Goal: Task Accomplishment & Management: Use online tool/utility

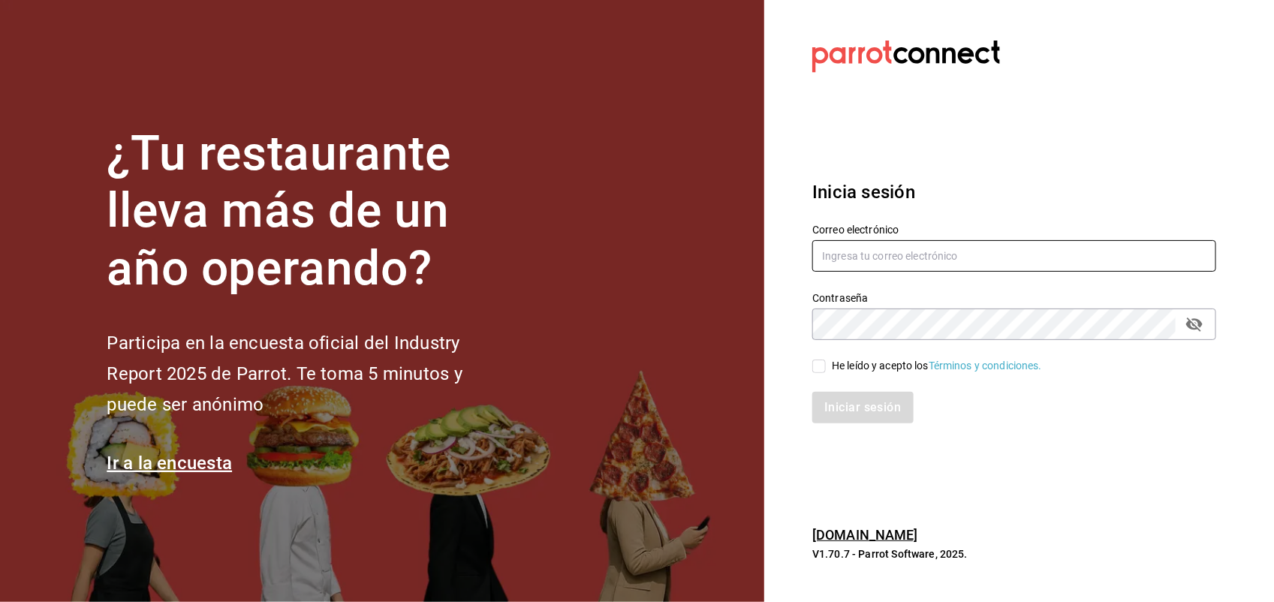
type input "[PERSON_NAME][EMAIL_ADDRESS][PERSON_NAME][DOMAIN_NAME]"
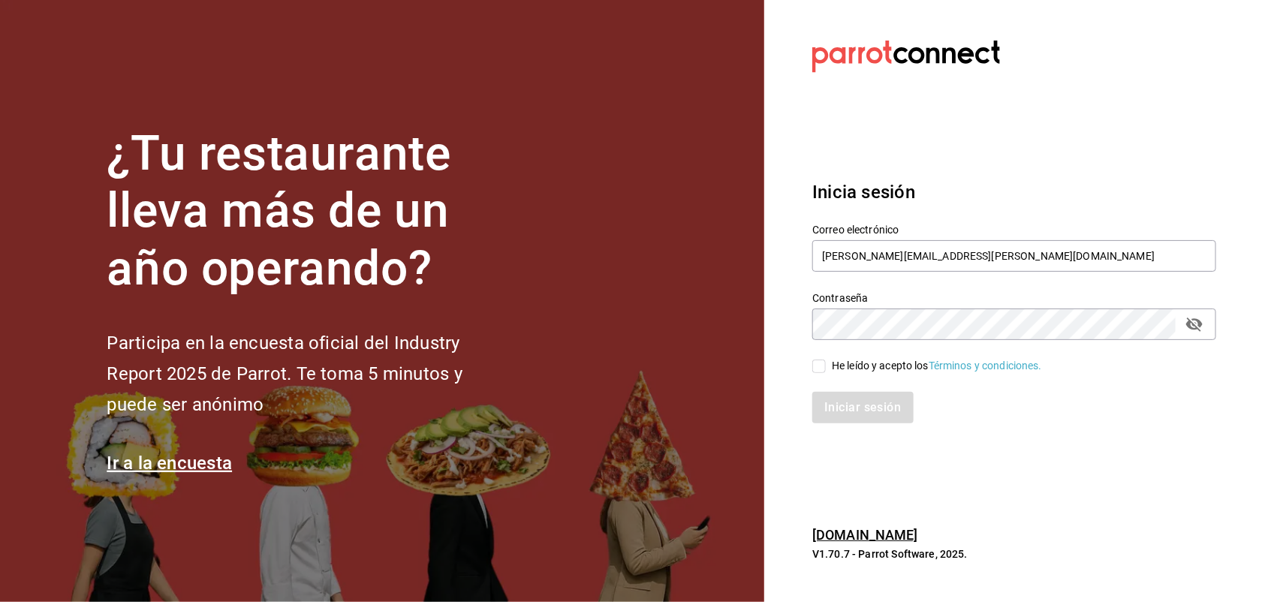
click at [883, 408] on div "Iniciar sesión" at bounding box center [1014, 408] width 404 height 32
click at [817, 360] on input "He leído y acepto los Términos y condiciones." at bounding box center [819, 367] width 14 height 14
checkbox input "true"
click at [853, 406] on button "Iniciar sesión" at bounding box center [863, 408] width 102 height 32
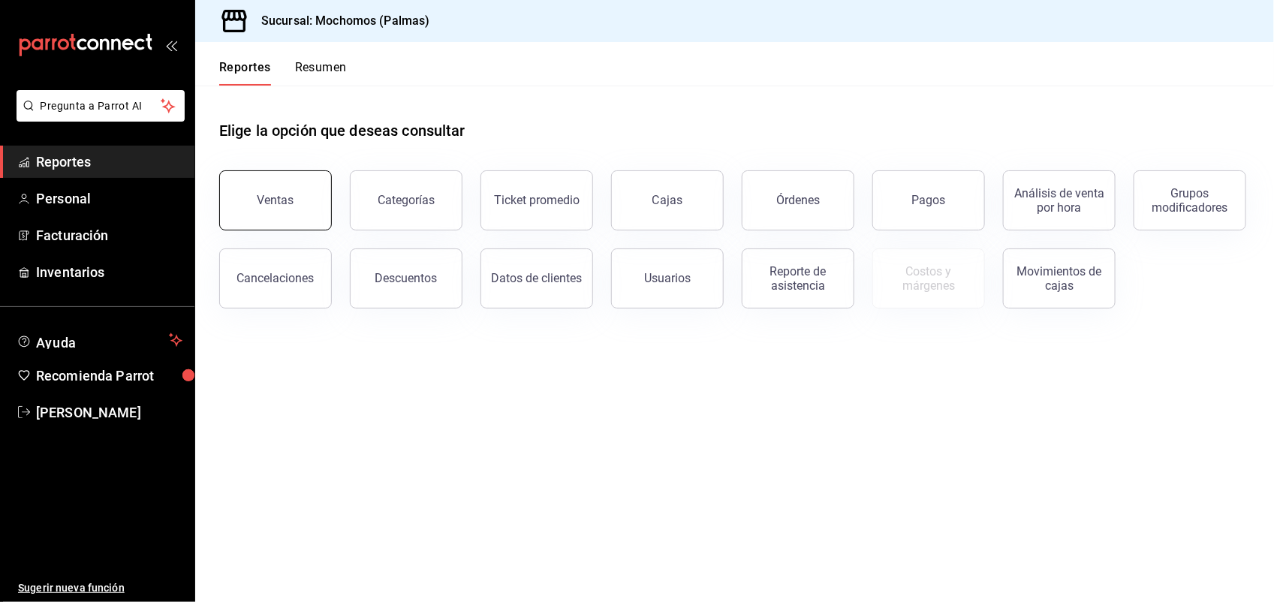
click at [251, 193] on button "Ventas" at bounding box center [275, 200] width 113 height 60
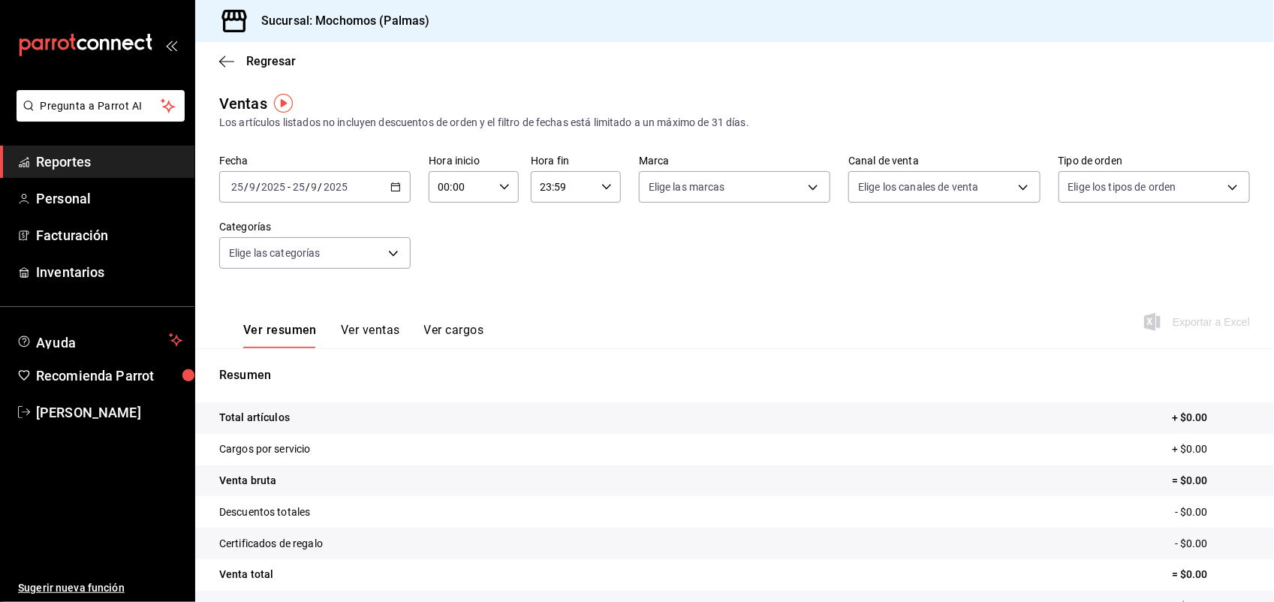
click at [394, 186] on icon "button" at bounding box center [395, 187] width 11 height 11
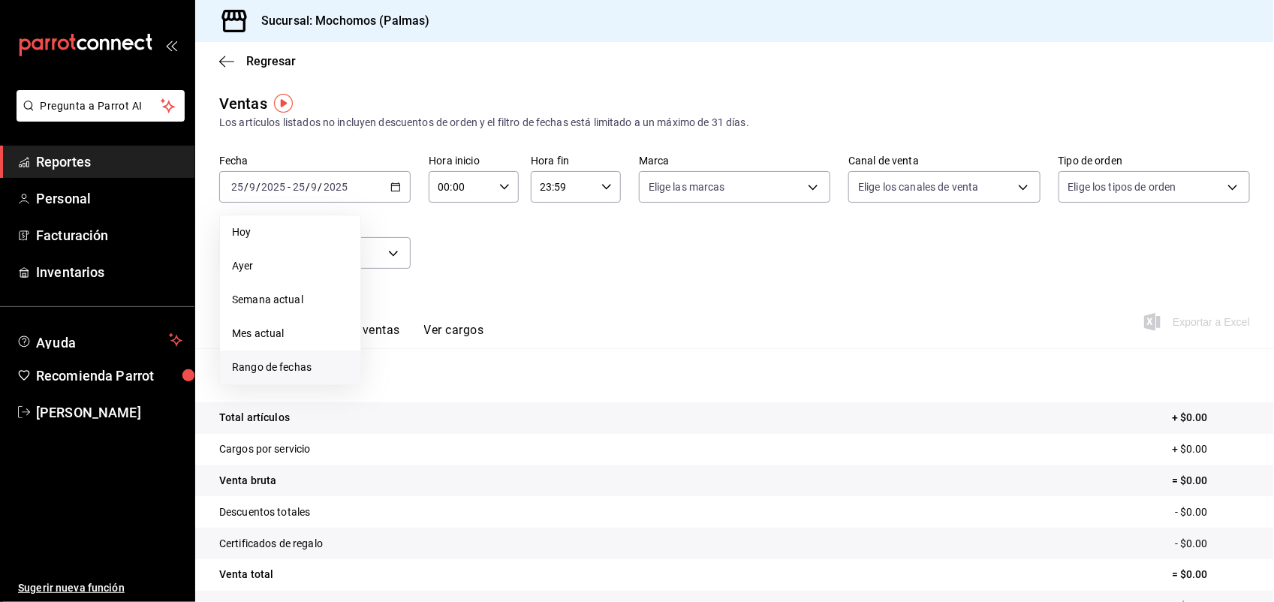
click at [287, 366] on span "Rango de fechas" at bounding box center [290, 368] width 116 height 16
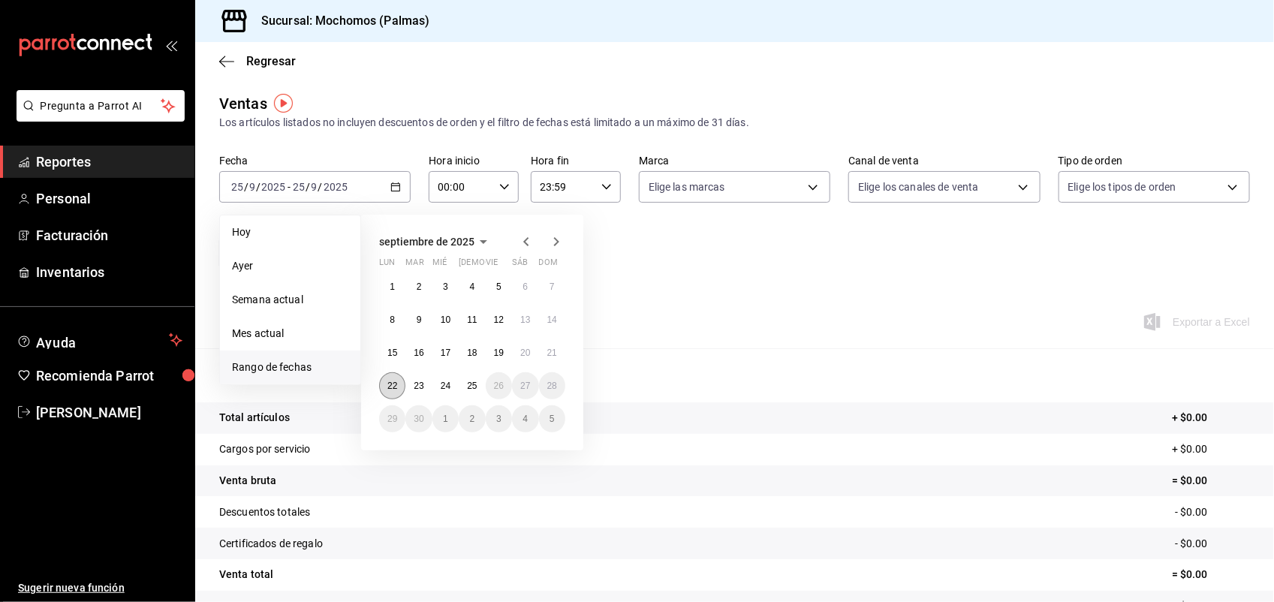
click at [396, 381] on abbr "22" at bounding box center [392, 386] width 10 height 11
drag, startPoint x: 396, startPoint y: 379, endPoint x: 464, endPoint y: 384, distance: 67.8
click at [464, 384] on div "1 2 3 4 5 6 7 8 9 10 11 12 13 14 15 16 17 18 19 20 21 22 23 24 25 26 27 28 29 3…" at bounding box center [472, 352] width 186 height 159
click at [501, 185] on icon "button" at bounding box center [504, 187] width 11 height 11
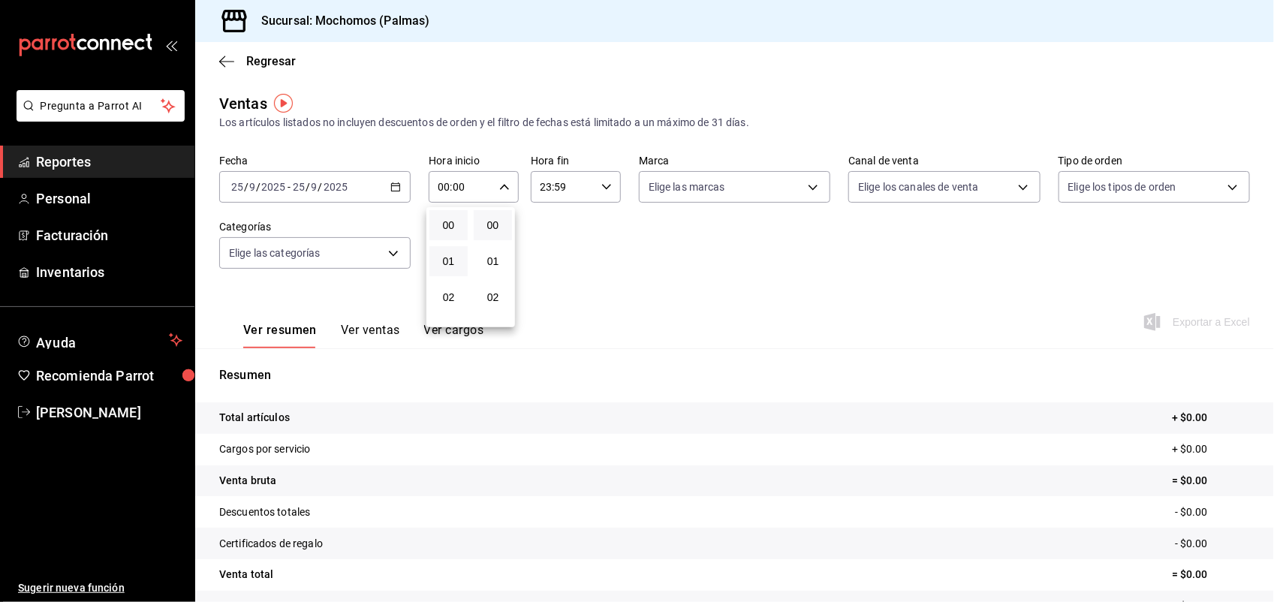
click at [441, 246] on button "01" at bounding box center [448, 261] width 38 height 30
type input "01:00"
click at [448, 212] on span "05" at bounding box center [448, 218] width 20 height 12
type input "05:00"
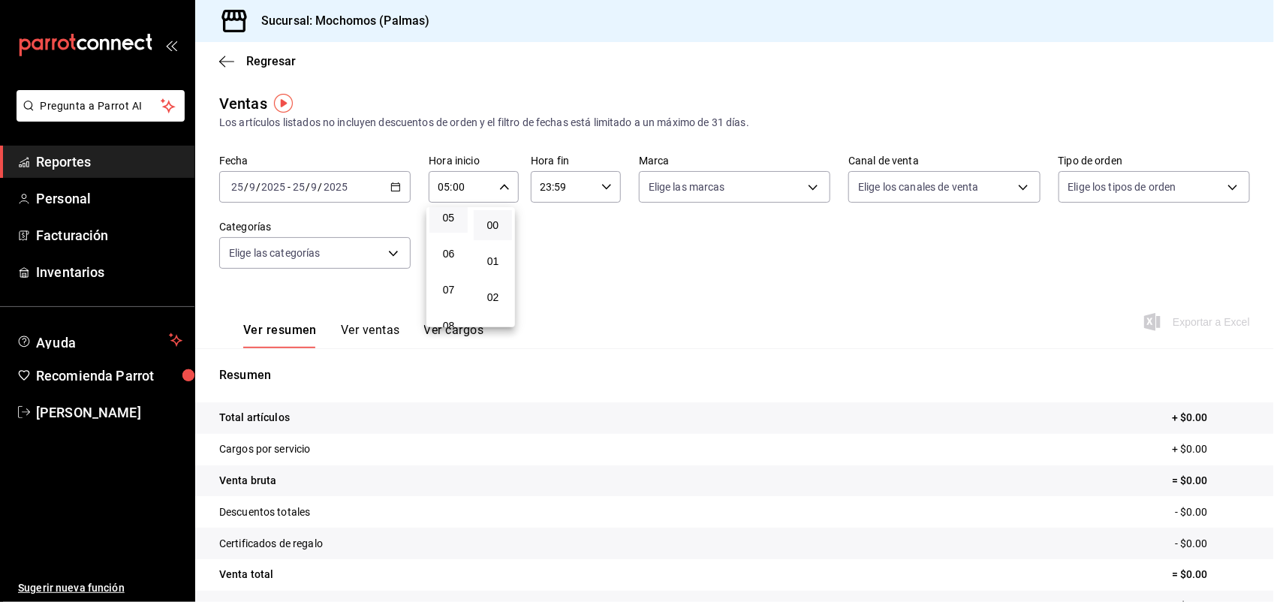
click at [601, 188] on div at bounding box center [637, 301] width 1274 height 602
click at [553, 189] on input "23:59" at bounding box center [563, 187] width 65 height 30
click at [545, 250] on span "21" at bounding box center [549, 256] width 20 height 12
type input "21:59"
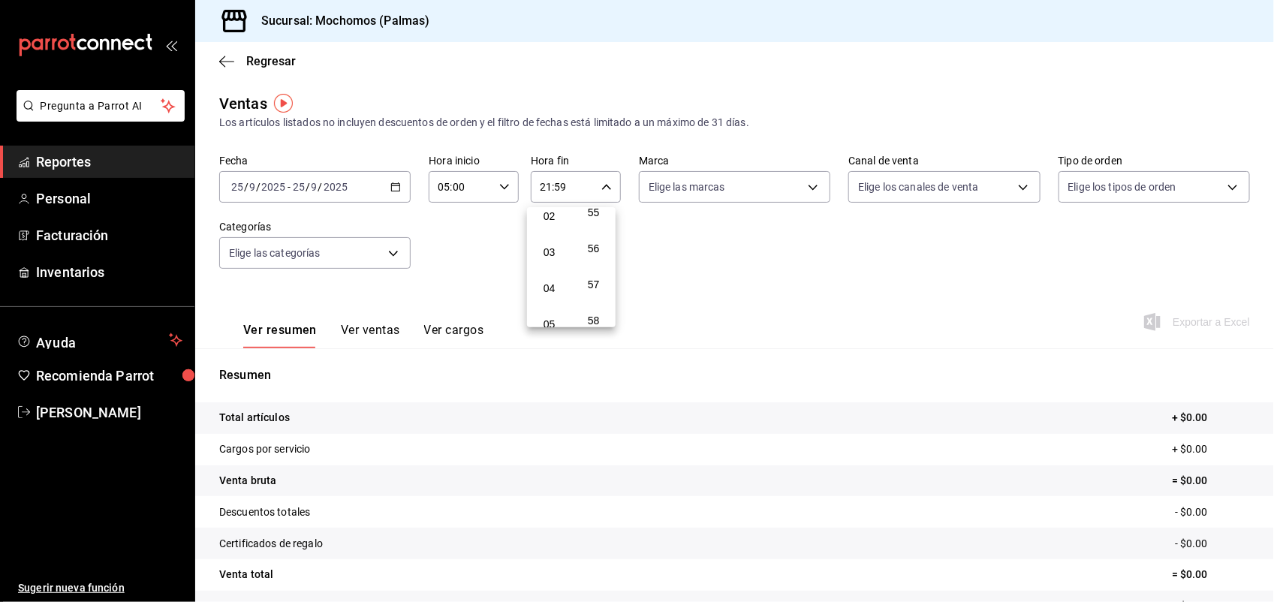
scroll to position [113, 0]
click at [552, 252] on span "04" at bounding box center [549, 257] width 20 height 12
type input "04:59"
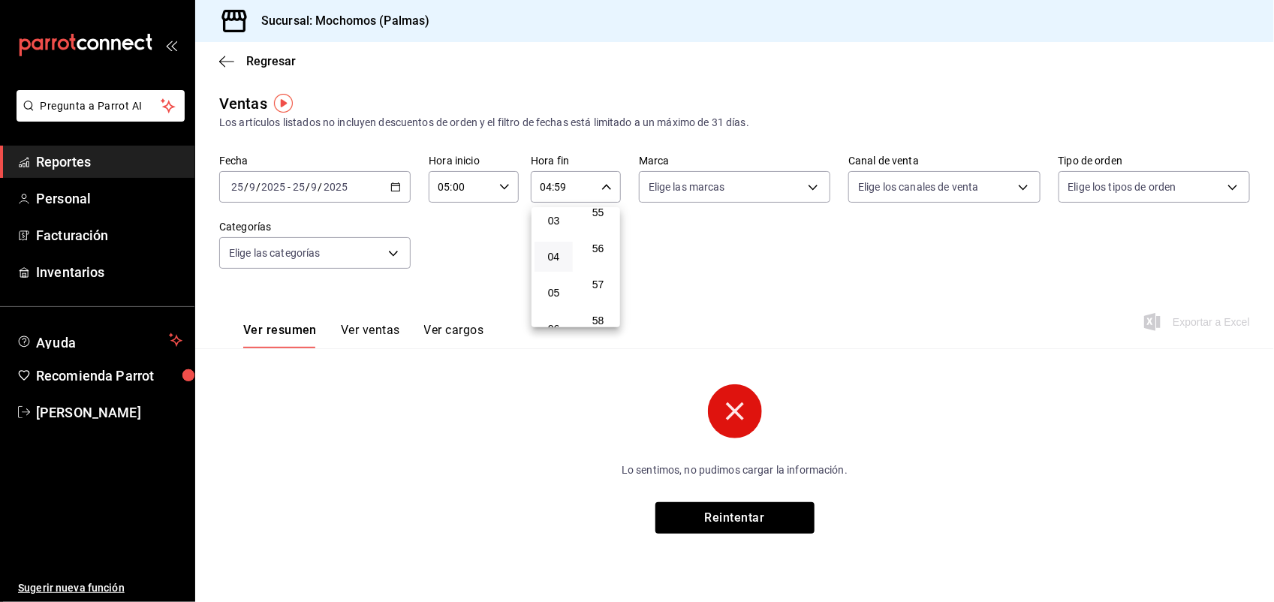
drag, startPoint x: 594, startPoint y: 308, endPoint x: 569, endPoint y: 351, distance: 50.1
drag, startPoint x: 569, startPoint y: 351, endPoint x: 838, endPoint y: 400, distance: 273.1
click at [853, 400] on div at bounding box center [637, 301] width 1274 height 602
click at [508, 219] on div "Fecha 2025-09-25 25 / 9 / 2025 - 2025-09-25 25 / 9 / 2025 Hora inicio 05:00 Hor…" at bounding box center [734, 221] width 1031 height 132
click at [742, 406] on circle at bounding box center [735, 411] width 54 height 54
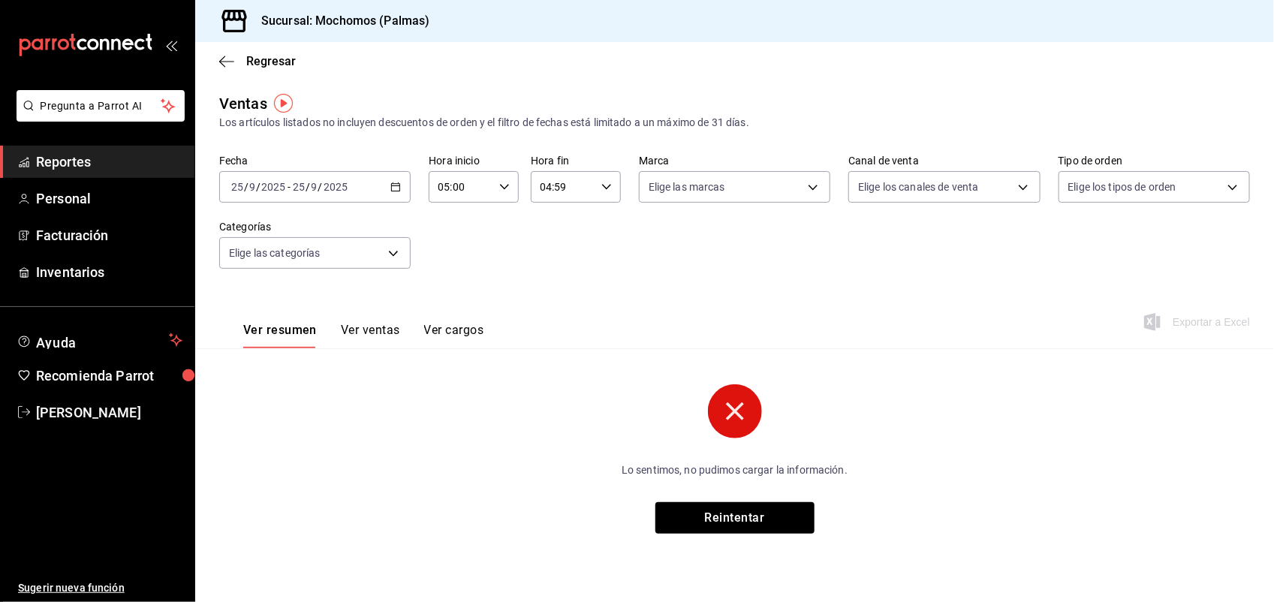
click at [391, 185] on icon "button" at bounding box center [395, 187] width 11 height 11
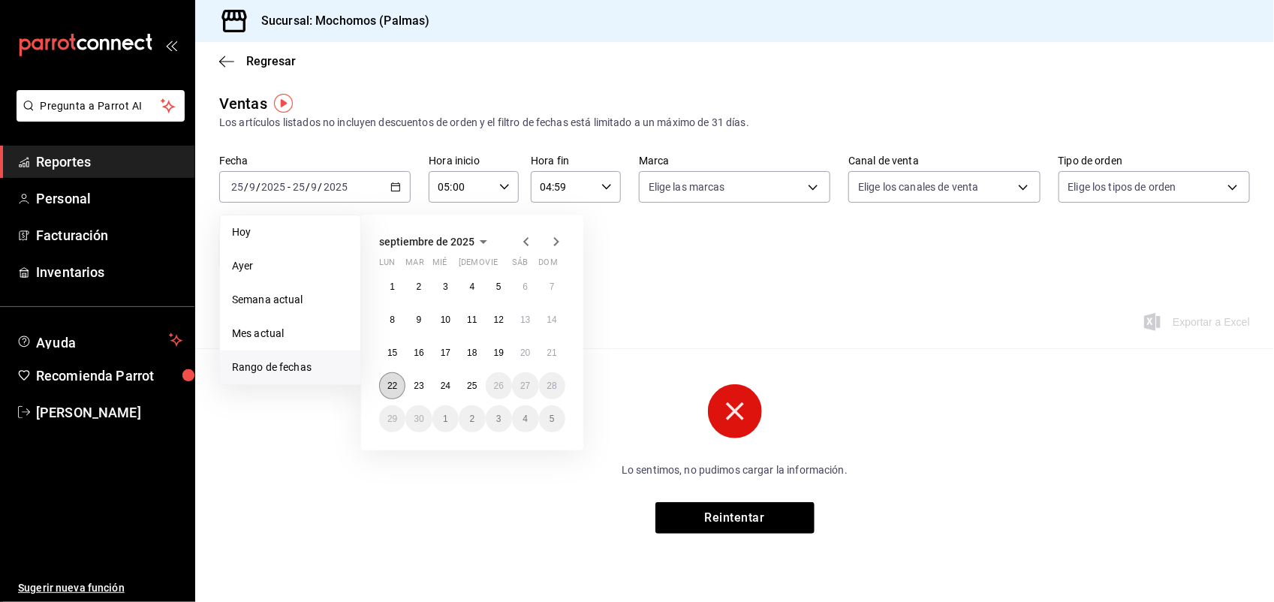
click at [388, 381] on abbr "22" at bounding box center [392, 386] width 10 height 11
drag, startPoint x: 388, startPoint y: 381, endPoint x: 459, endPoint y: 387, distance: 71.6
click at [459, 387] on div "1 2 3 4 5 6 7 8 9 10 11 12 13 14 15 16 17 18 19 20 21 22 23 24 25 26 27 28 29 3…" at bounding box center [472, 352] width 186 height 159
click at [473, 383] on abbr "25" at bounding box center [472, 386] width 10 height 11
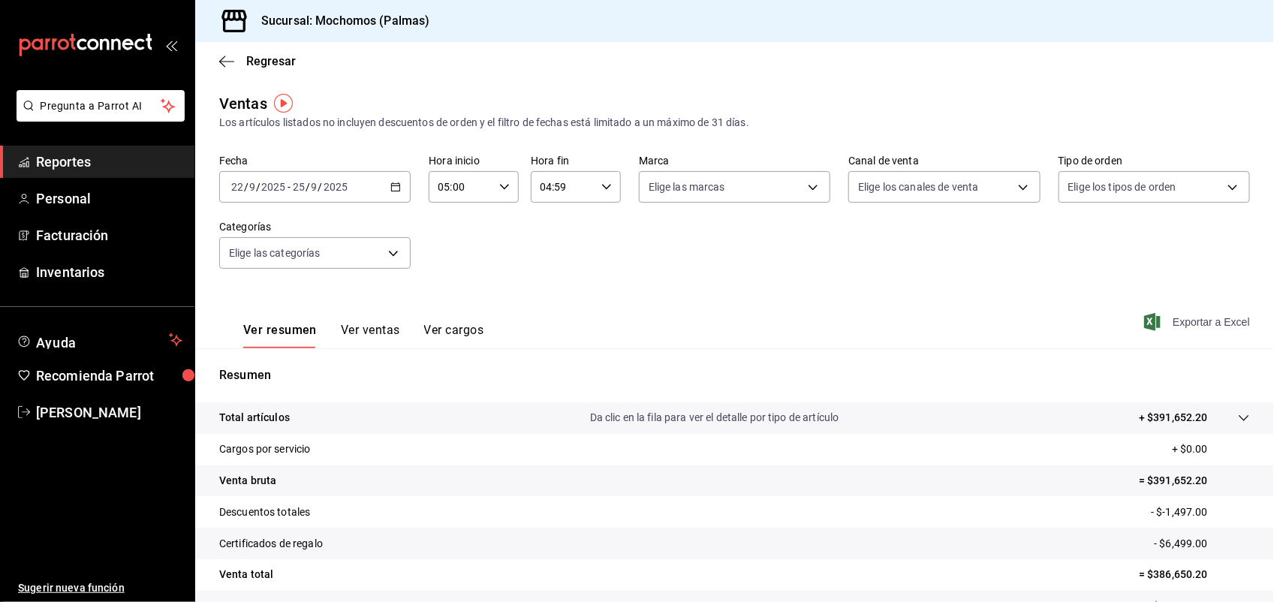
click at [1191, 321] on span "Exportar a Excel" at bounding box center [1198, 322] width 103 height 18
